Goal: Communication & Community: Answer question/provide support

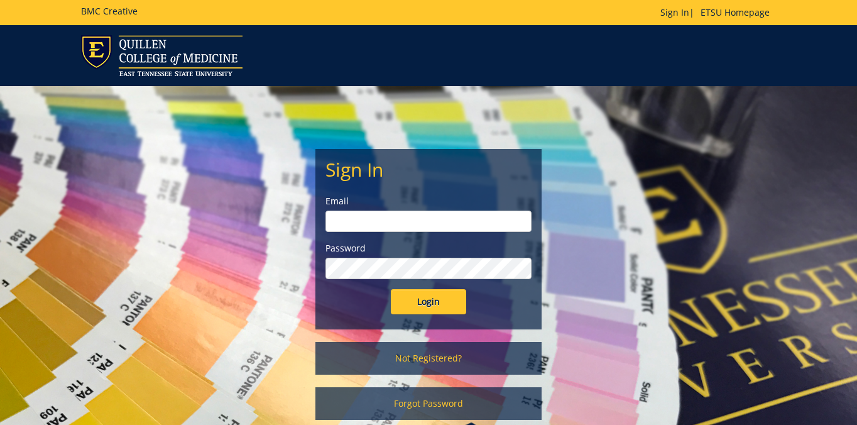
type input "[PERSON_NAME][EMAIL_ADDRESS][DOMAIN_NAME]"
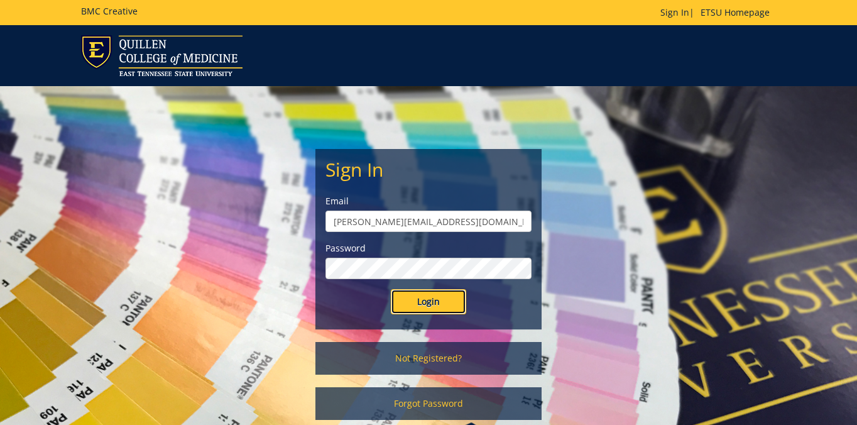
click at [435, 313] on input "Login" at bounding box center [428, 301] width 75 height 25
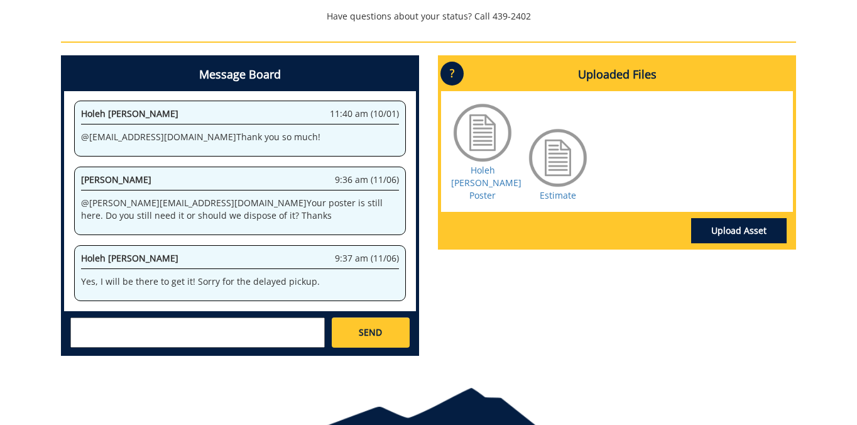
scroll to position [464, 0]
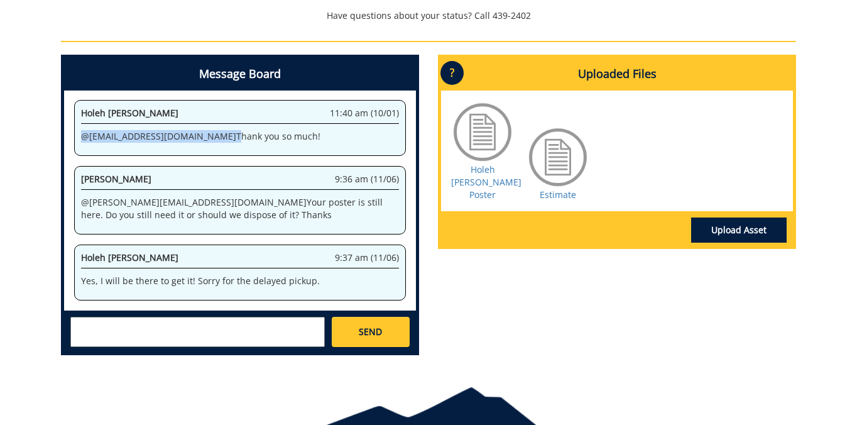
drag, startPoint x: 84, startPoint y: 138, endPoint x: 170, endPoint y: 136, distance: 86.1
click at [170, 136] on p "@ [EMAIL_ADDRESS][DOMAIN_NAME] Thank you so much!" at bounding box center [240, 136] width 318 height 13
copy p "@ [EMAIL_ADDRESS][DOMAIN_NAME]"
